Goal: Check status: Check status

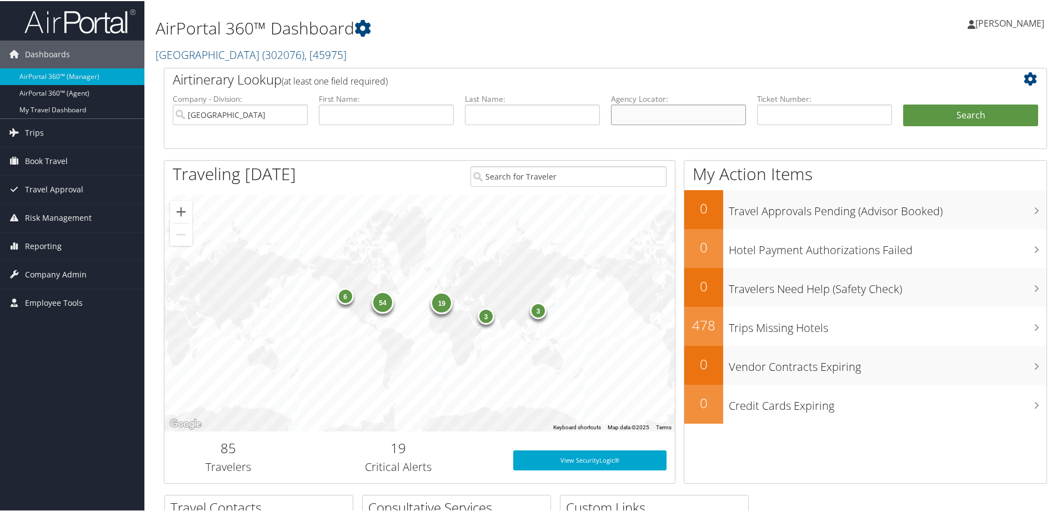
click at [622, 112] on input "text" at bounding box center [678, 113] width 135 height 21
type input "jfgujq"
click at [903, 103] on button "Search" at bounding box center [970, 114] width 135 height 22
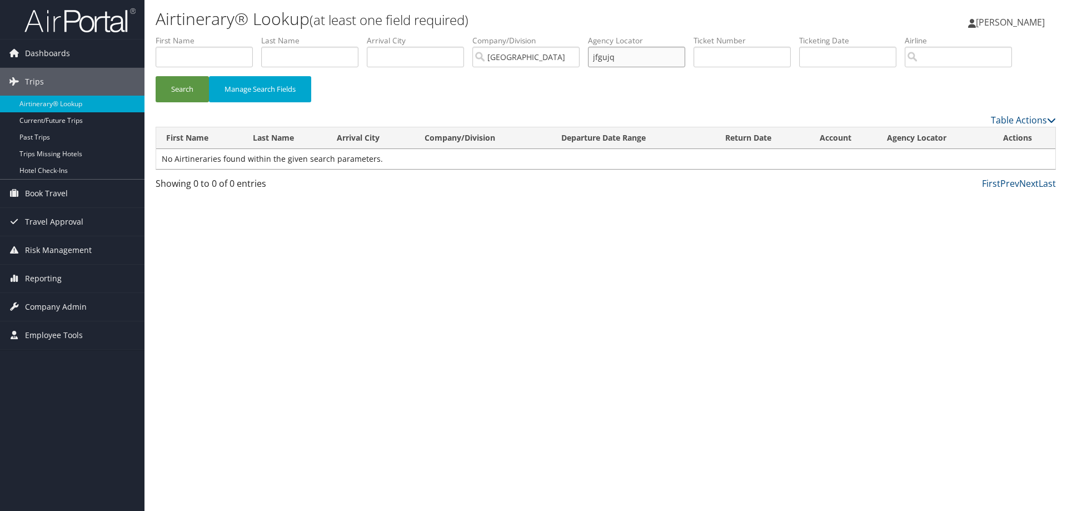
drag, startPoint x: 650, startPoint y: 54, endPoint x: 433, endPoint y: 63, distance: 216.9
click at [433, 35] on ul "First Name Last Name Departure City Arrival City Company/Division Temple Univer…" at bounding box center [606, 35] width 900 height 0
type input "eumxdw"
click at [156, 76] on button "Search" at bounding box center [182, 89] width 53 height 26
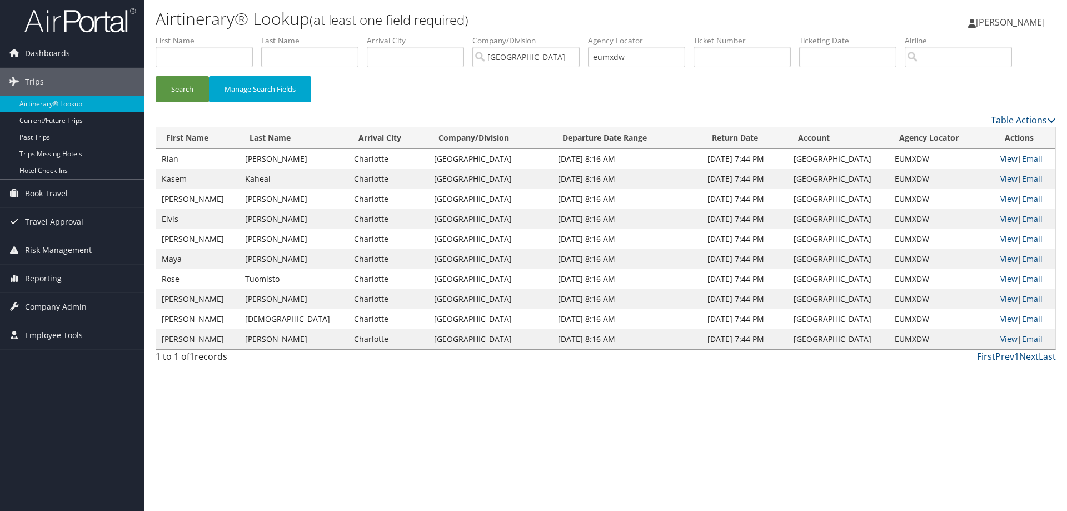
click at [1000, 154] on link "View" at bounding box center [1008, 158] width 17 height 11
drag, startPoint x: 640, startPoint y: 58, endPoint x: 559, endPoint y: 57, distance: 81.1
click at [559, 35] on ul "First Name Last Name Departure City Arrival City Company/Division Temple Univer…" at bounding box center [606, 35] width 900 height 0
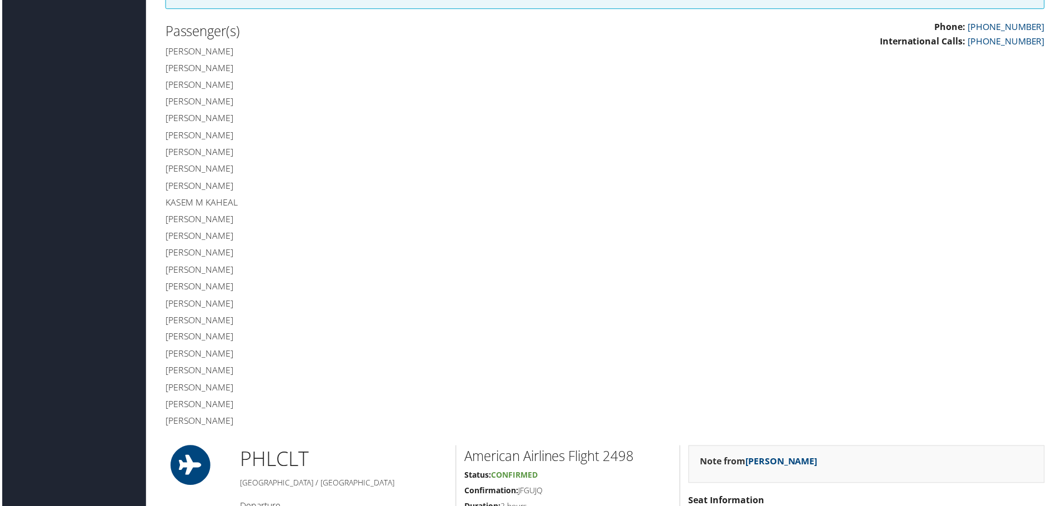
scroll to position [389, 0]
